Goal: Task Accomplishment & Management: Use online tool/utility

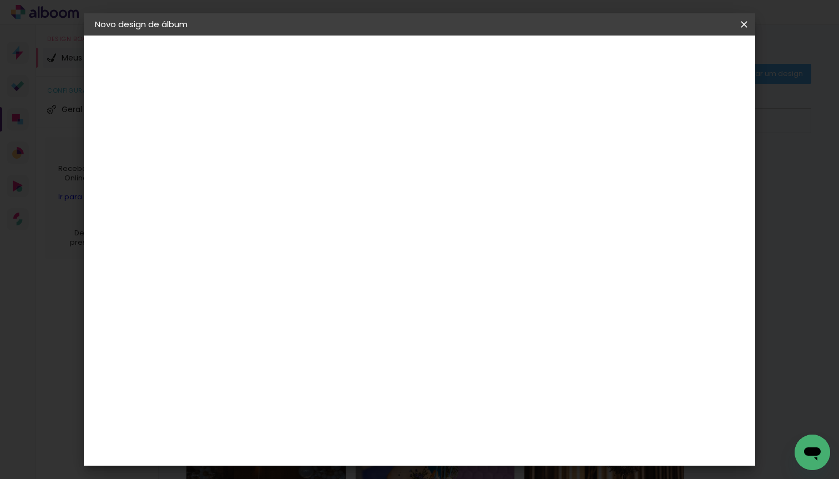
click at [276, 146] on input at bounding box center [276, 148] width 0 height 17
type input "[PERSON_NAME] e [PERSON_NAME]"
type paper-input "[PERSON_NAME] e [PERSON_NAME]"
click at [0, 0] on iron-icon at bounding box center [0, 0] width 0 height 0
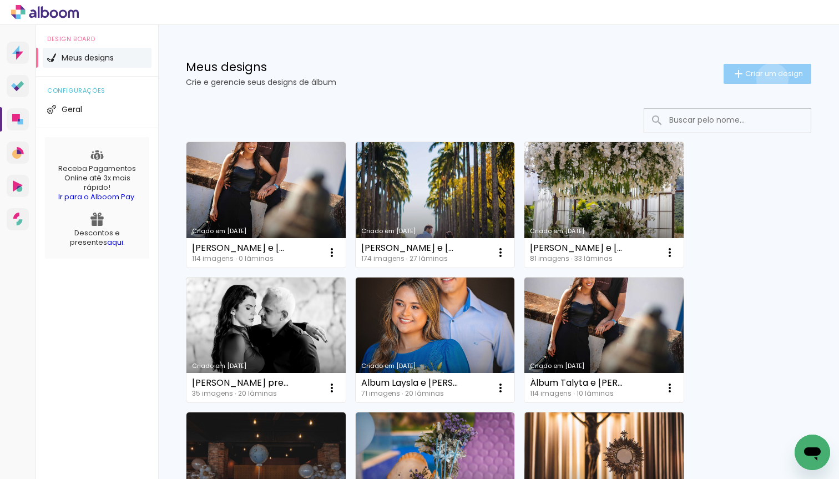
click at [770, 79] on paper-button "Criar um design" at bounding box center [768, 74] width 88 height 20
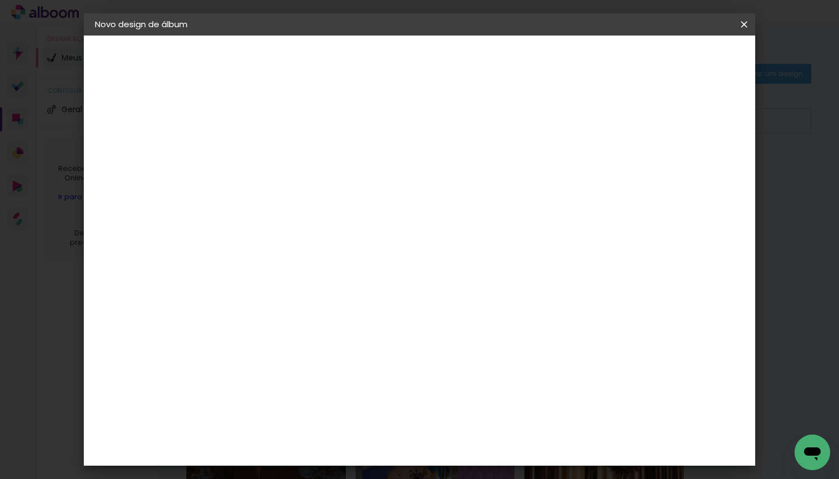
click at [276, 147] on input "[PERSON_NAME] e [PERSON_NAME]" at bounding box center [276, 148] width 0 height 17
drag, startPoint x: 502, startPoint y: 148, endPoint x: 337, endPoint y: 144, distance: 164.9
click at [0, 0] on div "Informações Dê um título ao seu álbum. Avançar" at bounding box center [0, 0] width 0 height 0
type input "[PERSON_NAME] e [PERSON_NAME]"
type paper-input "[PERSON_NAME] e [PERSON_NAME]"
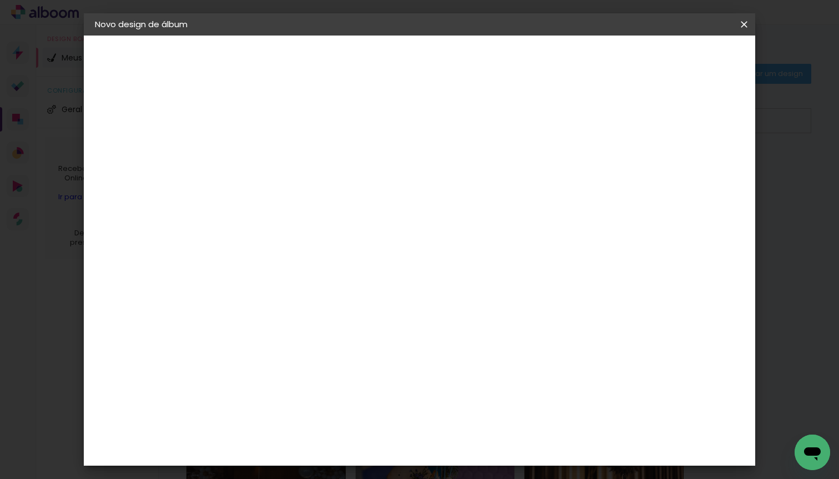
click at [0, 0] on slot "Avançar" at bounding box center [0, 0] width 0 height 0
click at [338, 208] on input at bounding box center [294, 211] width 90 height 14
type input "l"
click at [330, 176] on input "[GEOGRAPHIC_DATA]" at bounding box center [289, 177] width 81 height 14
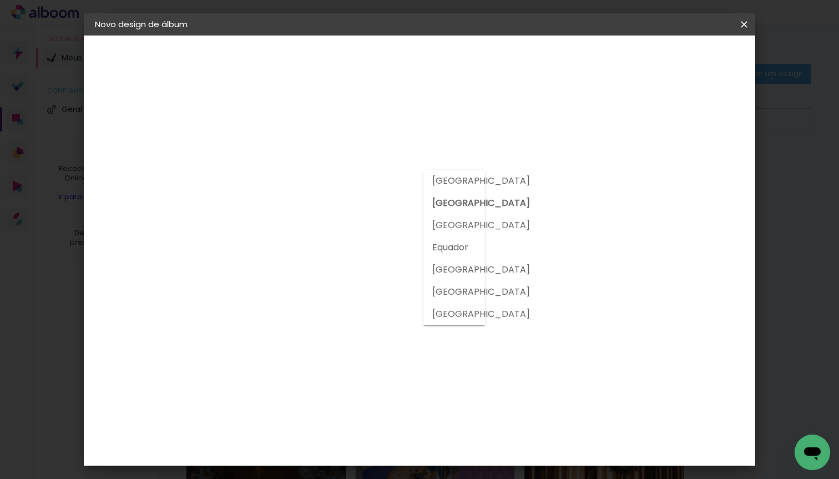
click at [330, 175] on input "[GEOGRAPHIC_DATA]" at bounding box center [289, 177] width 81 height 14
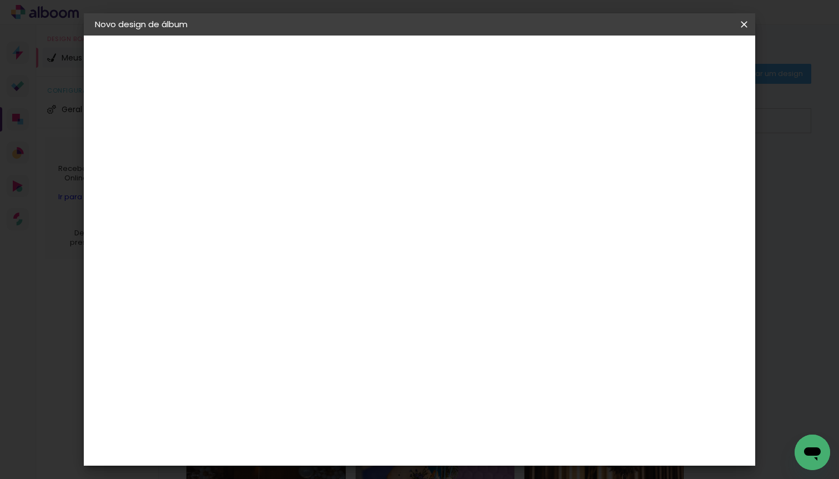
click at [338, 212] on input at bounding box center [294, 211] width 90 height 14
type input "lui"
type paper-input "lui"
click at [0, 0] on slot "Voltar" at bounding box center [0, 0] width 0 height 0
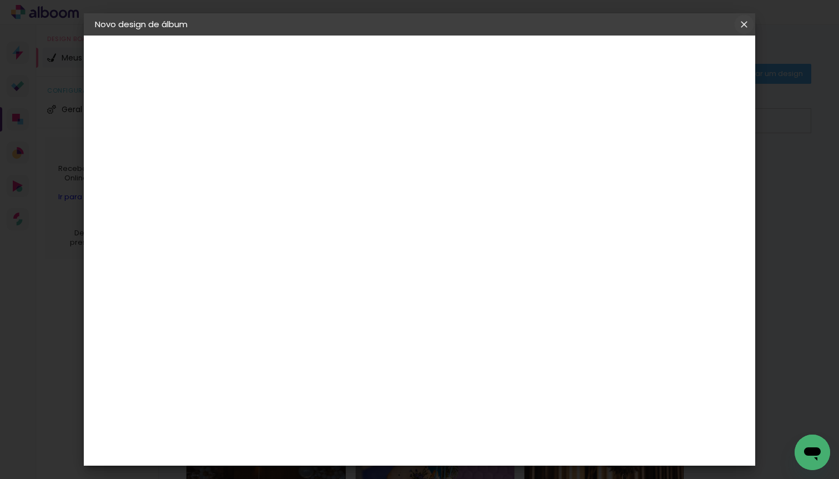
click at [0, 0] on iron-icon at bounding box center [0, 0] width 0 height 0
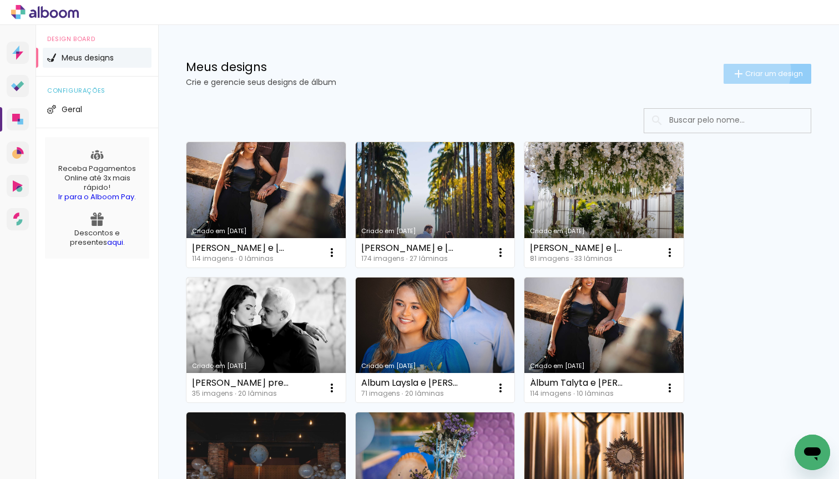
click at [745, 71] on span "Criar um design" at bounding box center [774, 73] width 58 height 7
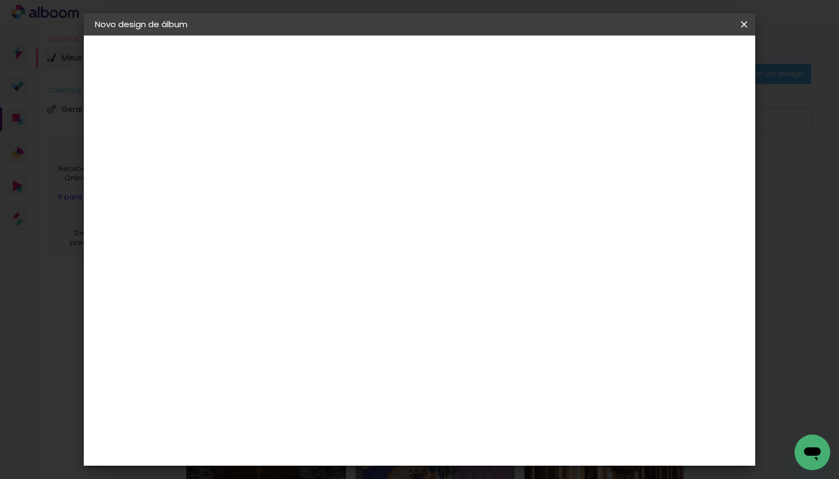
click at [276, 146] on input at bounding box center [276, 148] width 0 height 17
type input "[PERSON_NAME] e [PERSON_NAME]"
type paper-input "[PERSON_NAME] e [PERSON_NAME]"
click at [390, 65] on paper-button "Avançar" at bounding box center [363, 58] width 54 height 19
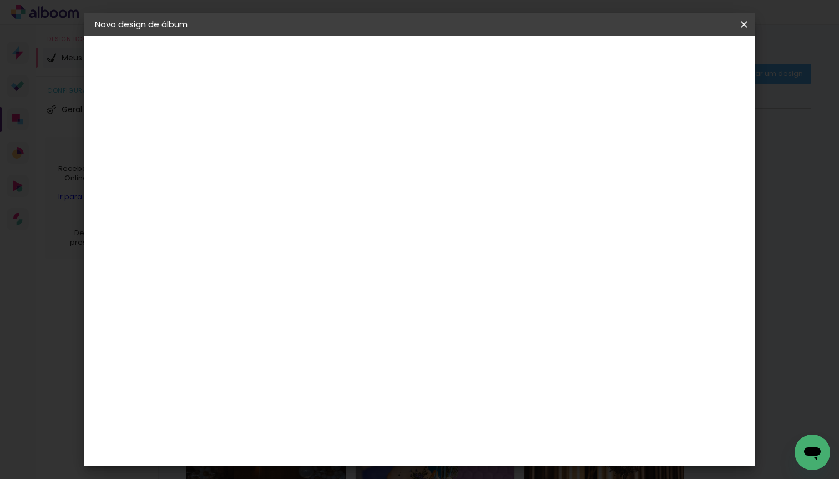
click at [321, 354] on div "[PERSON_NAME]" at bounding box center [306, 358] width 74 height 9
click at [0, 0] on slot "Avançar" at bounding box center [0, 0] width 0 height 0
drag, startPoint x: 504, startPoint y: 181, endPoint x: 495, endPoint y: 187, distance: 10.9
click at [320, 185] on input "text" at bounding box center [297, 193] width 43 height 17
click at [0, 0] on slot "Encadernados" at bounding box center [0, 0] width 0 height 0
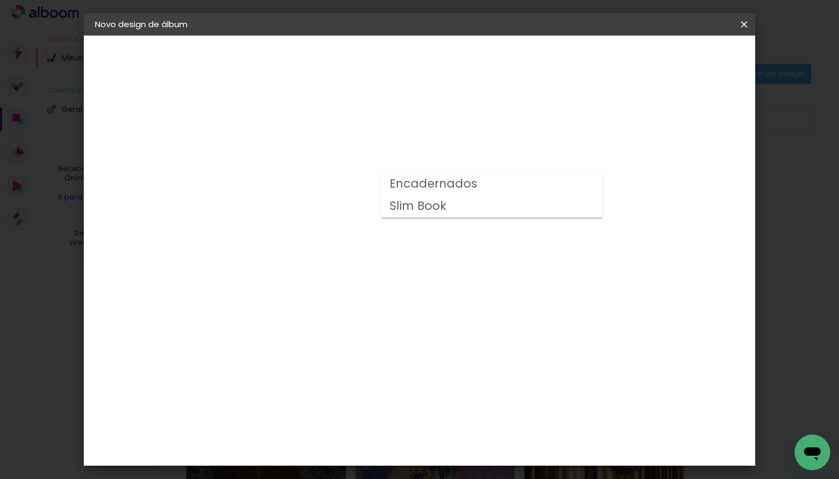
type input "Encadernados"
click at [351, 395] on span "30 x 60" at bounding box center [326, 406] width 52 height 23
click at [0, 0] on slot "Avançar" at bounding box center [0, 0] width 0 height 0
click at [620, 123] on div at bounding box center [615, 120] width 10 height 10
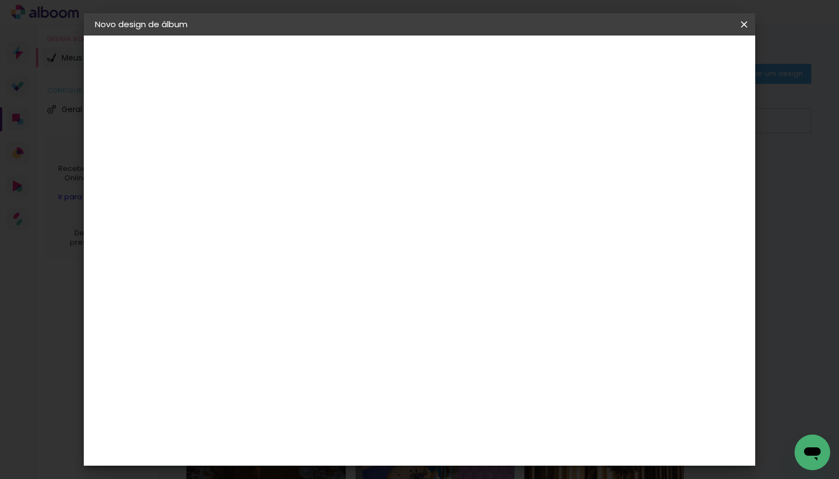
type paper-checkbox "on"
click at [689, 64] on paper-button "Iniciar design" at bounding box center [657, 58] width 73 height 19
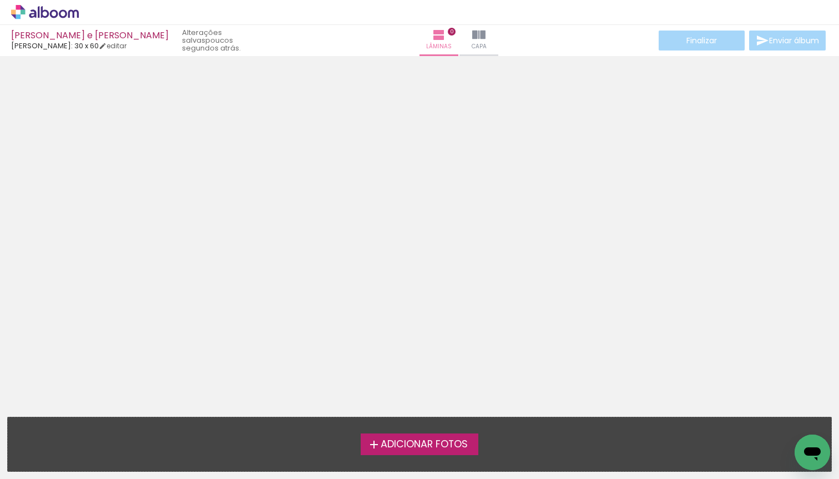
click at [421, 442] on span "Adicionar Fotos" at bounding box center [424, 444] width 87 height 10
click at [0, 0] on input "file" at bounding box center [0, 0] width 0 height 0
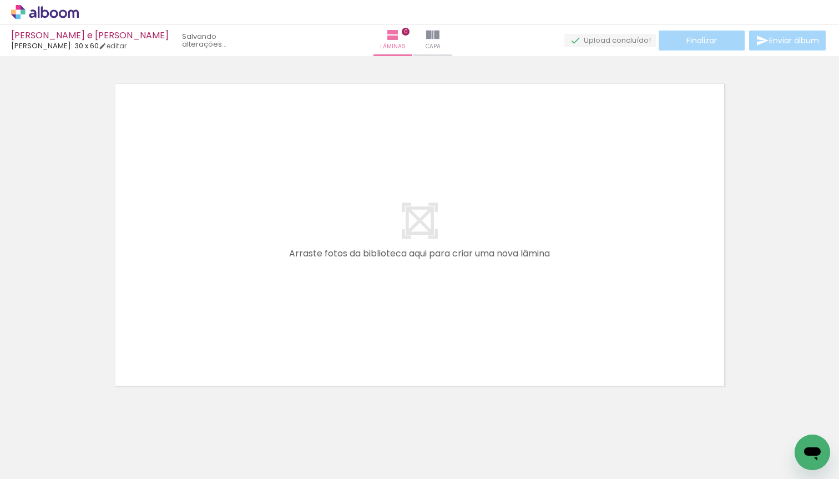
scroll to position [14, 0]
click at [90, 421] on iron-icon at bounding box center [87, 419] width 12 height 12
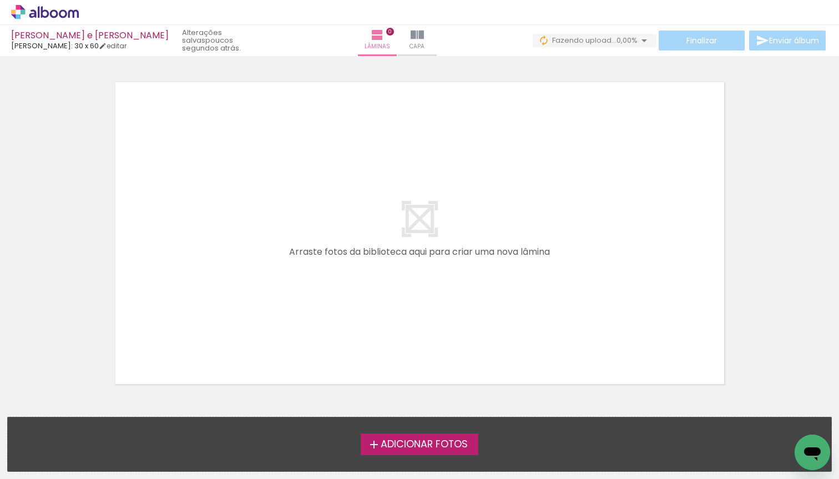
click at [403, 446] on span "Adicionar Fotos" at bounding box center [424, 444] width 87 height 10
click at [0, 0] on input "file" at bounding box center [0, 0] width 0 height 0
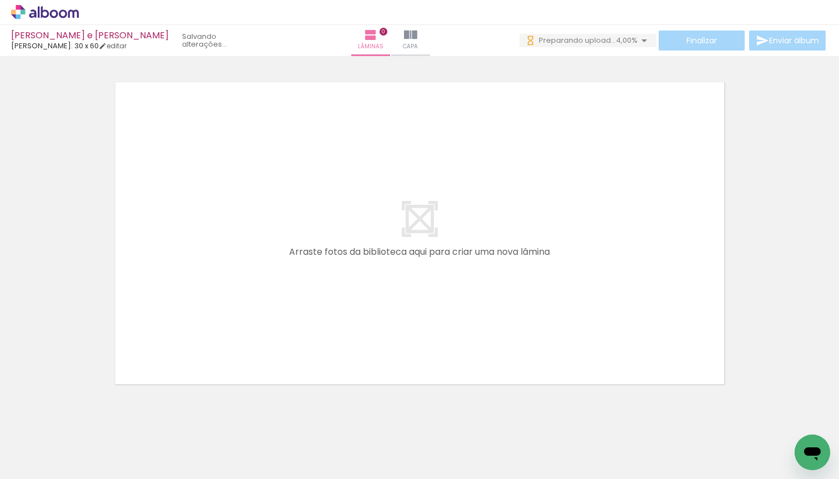
scroll to position [0, 0]
